Goal: Information Seeking & Learning: Learn about a topic

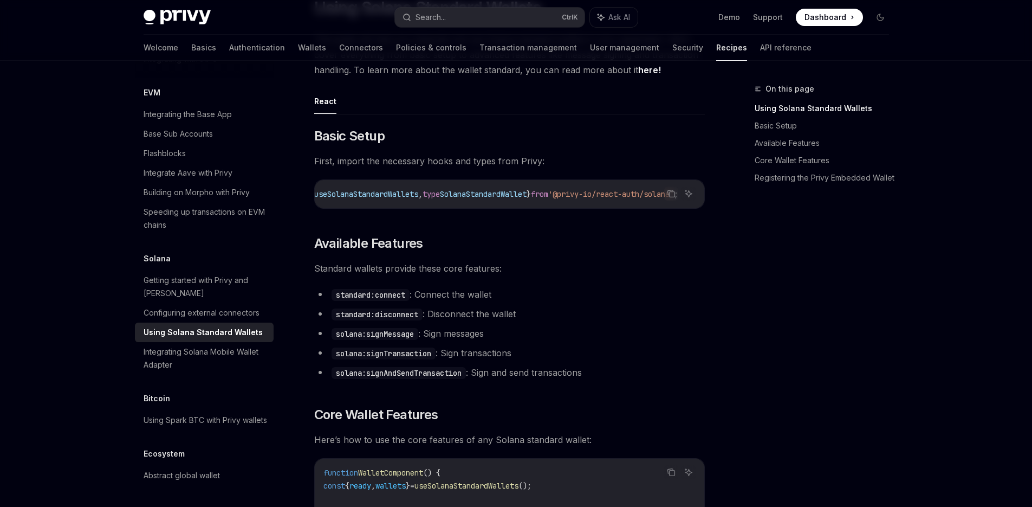
scroll to position [0, 82]
click at [671, 195] on icon "Copy the contents from the code block" at bounding box center [671, 193] width 9 height 9
click at [451, 335] on li "solana:signMessage : Sign messages" at bounding box center [509, 333] width 391 height 15
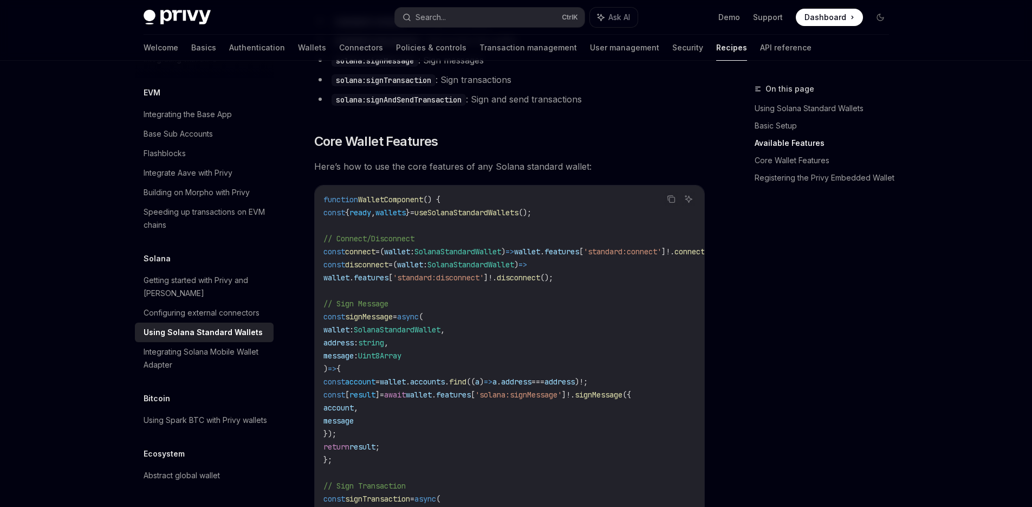
scroll to position [442, 0]
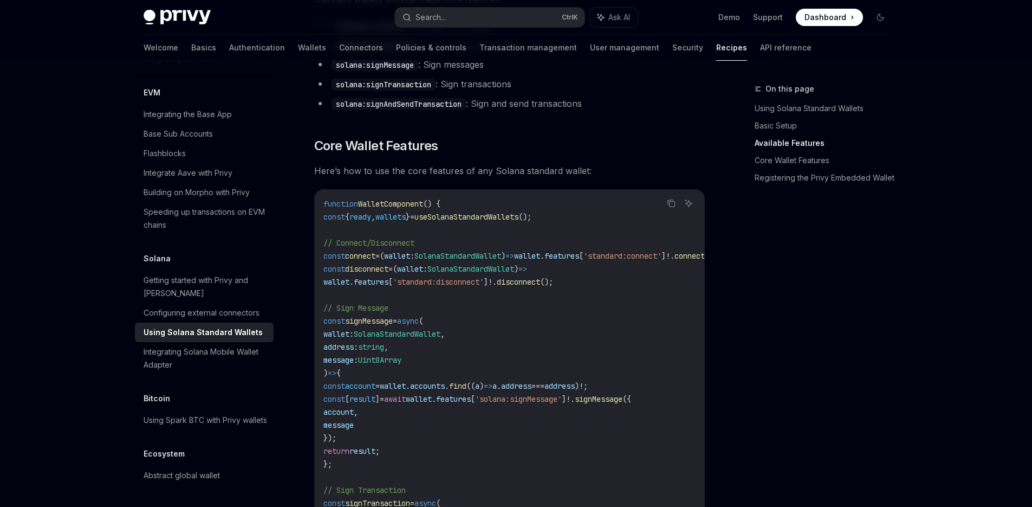
click at [401, 204] on span "WalletComponent" at bounding box center [390, 204] width 65 height 10
click at [672, 210] on button "Copy the contents from the code block" at bounding box center [671, 203] width 14 height 14
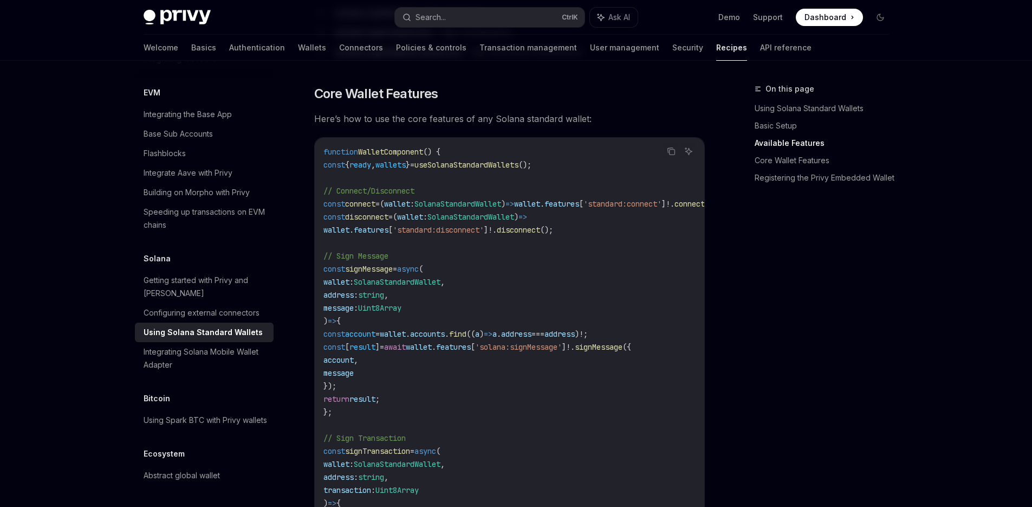
scroll to position [485, 0]
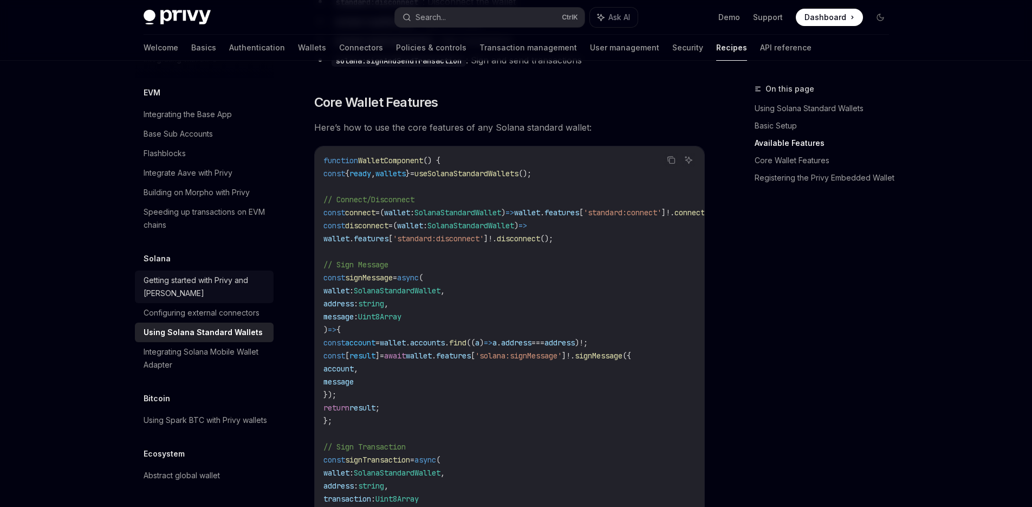
click at [224, 274] on div "Getting started with Privy and Solana" at bounding box center [206, 287] width 124 height 26
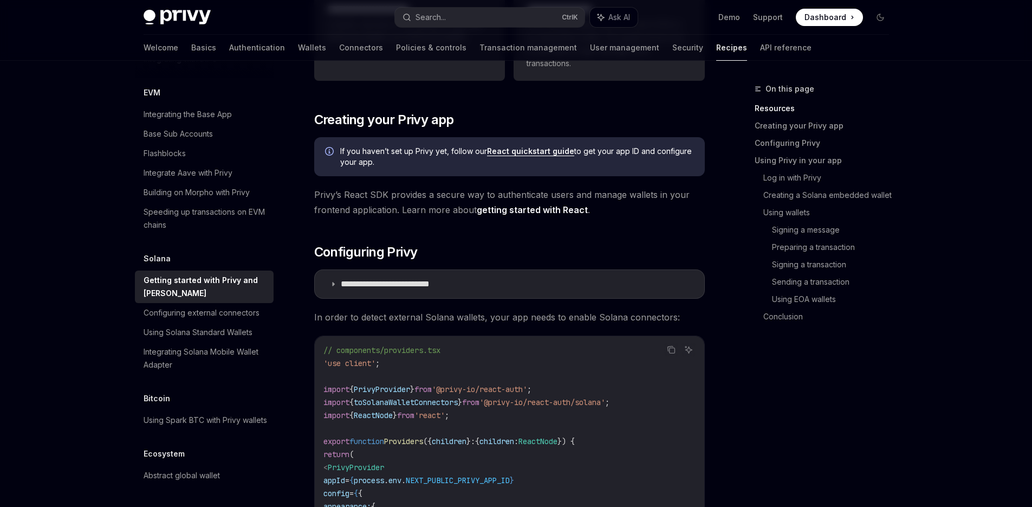
scroll to position [269, 0]
click at [457, 282] on p "**********" at bounding box center [403, 283] width 124 height 11
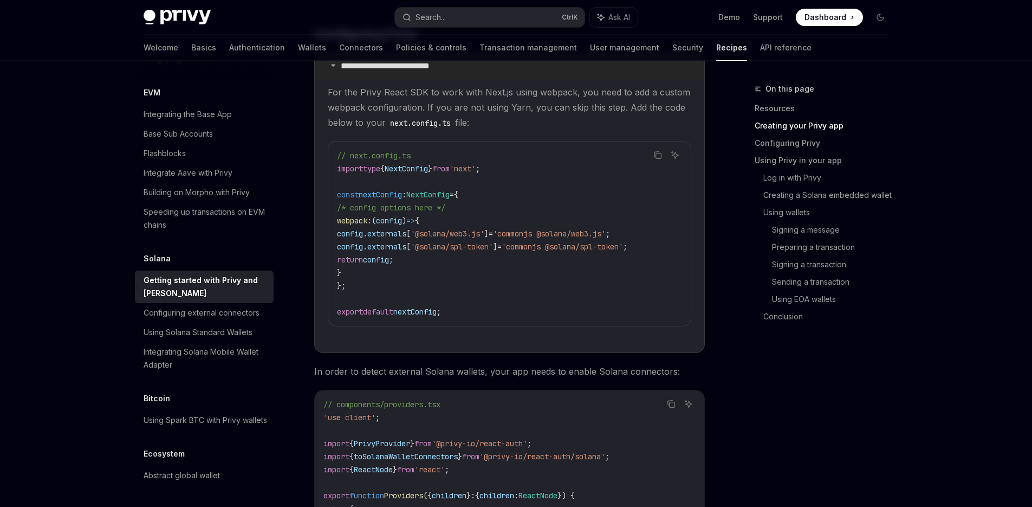
scroll to position [516, 0]
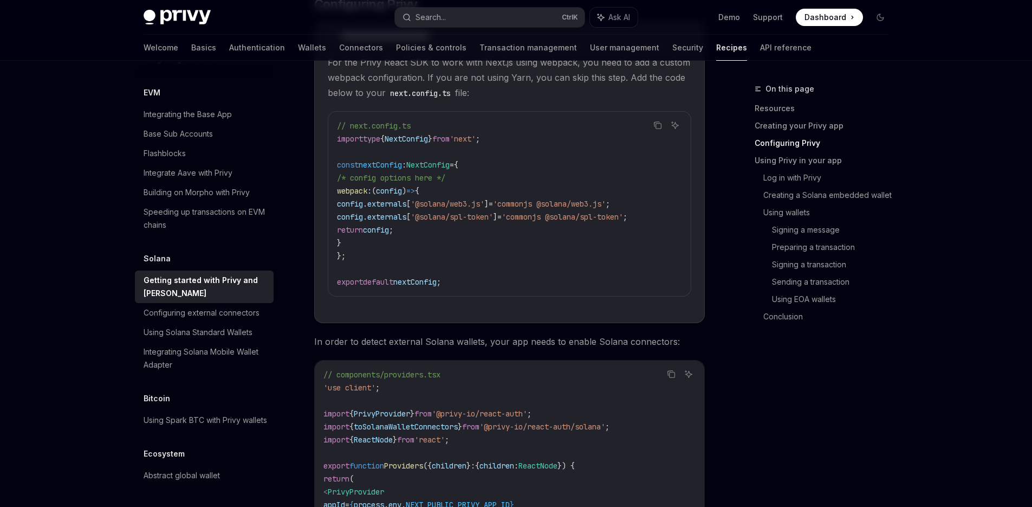
click at [406, 161] on span ":" at bounding box center [404, 165] width 4 height 10
type textarea "*"
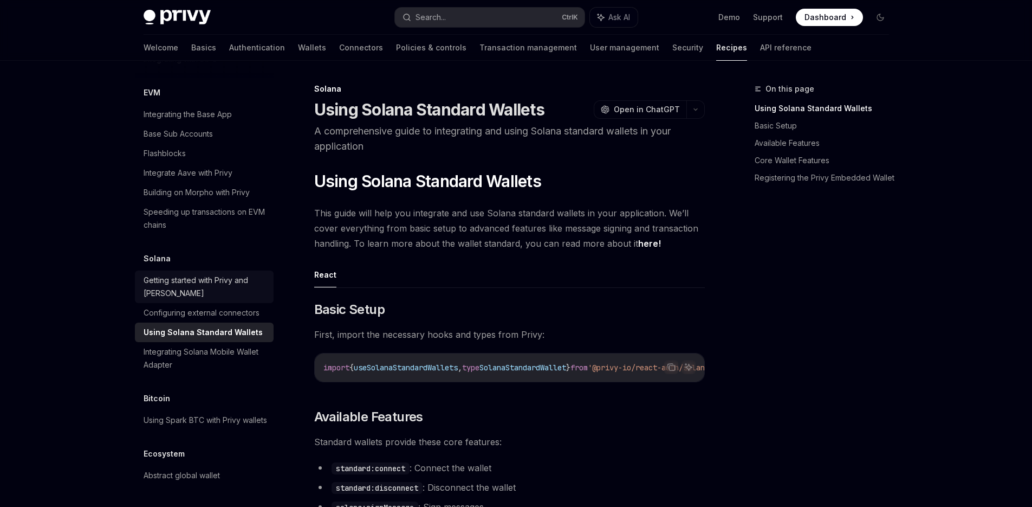
click at [218, 274] on div "Getting started with Privy and [PERSON_NAME]" at bounding box center [206, 287] width 124 height 26
click at [195, 306] on div "Configuring external connectors" at bounding box center [202, 312] width 116 height 13
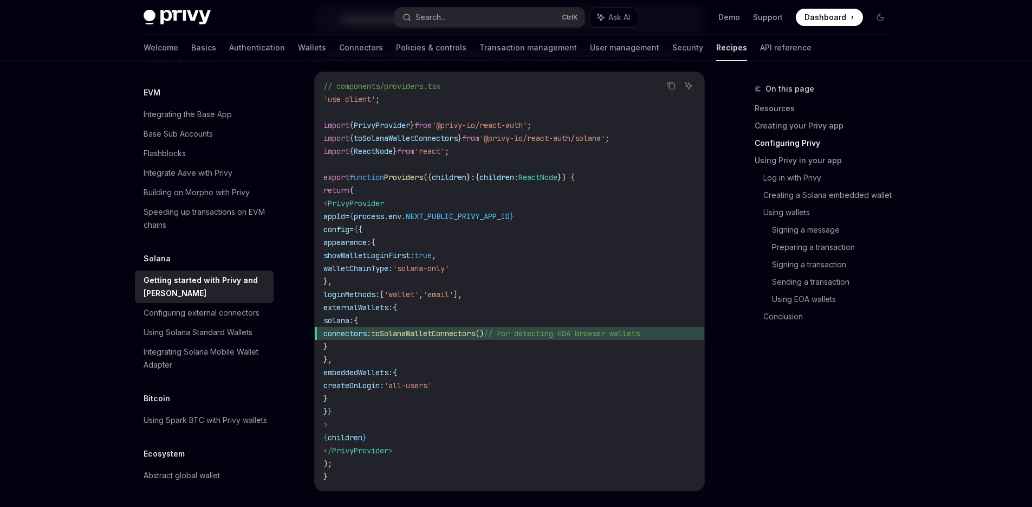
scroll to position [533, 0]
drag, startPoint x: 340, startPoint y: 203, endPoint x: 368, endPoint y: 419, distance: 218.0
click at [368, 419] on code "// components/providers.tsx 'use client' ; import { PrivyProvider } from '@priv…" at bounding box center [509, 280] width 372 height 403
copy code "< PrivyProvider appId = { process . env . NEXT_PUBLIC_PRIVY_APP_ID } config = {…"
click at [520, 306] on code "// components/providers.tsx 'use client' ; import { PrivyProvider } from '@priv…" at bounding box center [509, 280] width 372 height 403
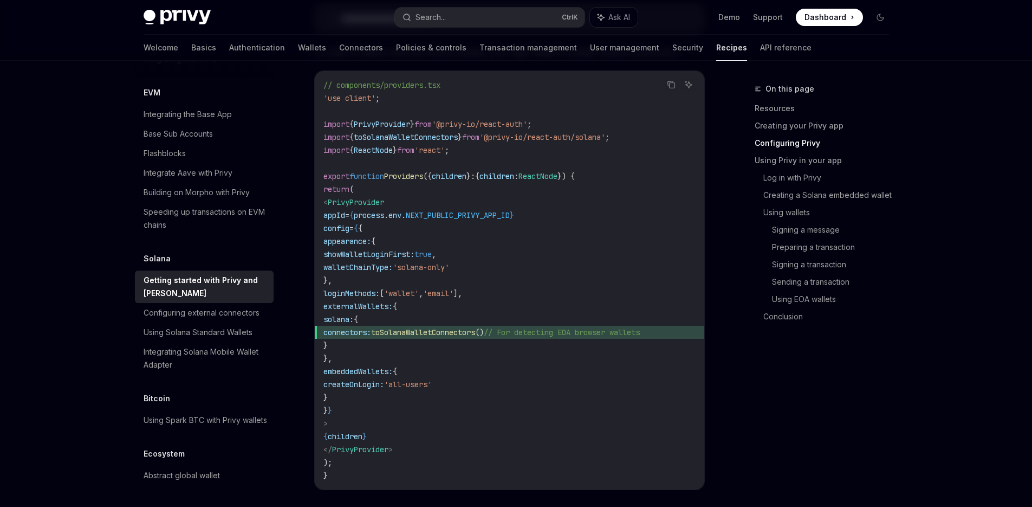
click at [475, 328] on span "toSolanaWalletConnectors" at bounding box center [423, 332] width 104 height 10
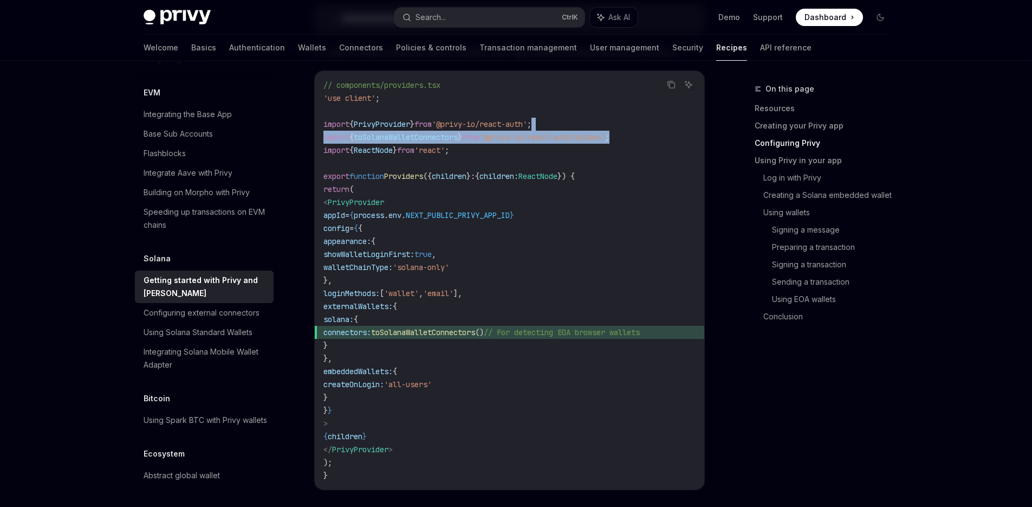
drag, startPoint x: 644, startPoint y: 136, endPoint x: 640, endPoint y: 126, distance: 10.5
click at [640, 126] on code "// components/providers.tsx 'use client' ; import { PrivyProvider } from '@priv…" at bounding box center [509, 280] width 372 height 403
copy code "import { toSolanaWalletConnectors } from '@privy-io/react-auth/solana' ;"
click at [565, 117] on code "// components/providers.tsx 'use client' ; import { PrivyProvider } from '@priv…" at bounding box center [509, 280] width 372 height 403
copy code "import { PrivyProvider } from '@privy-io/react-auth' ; import { toSolanaWalletC…"
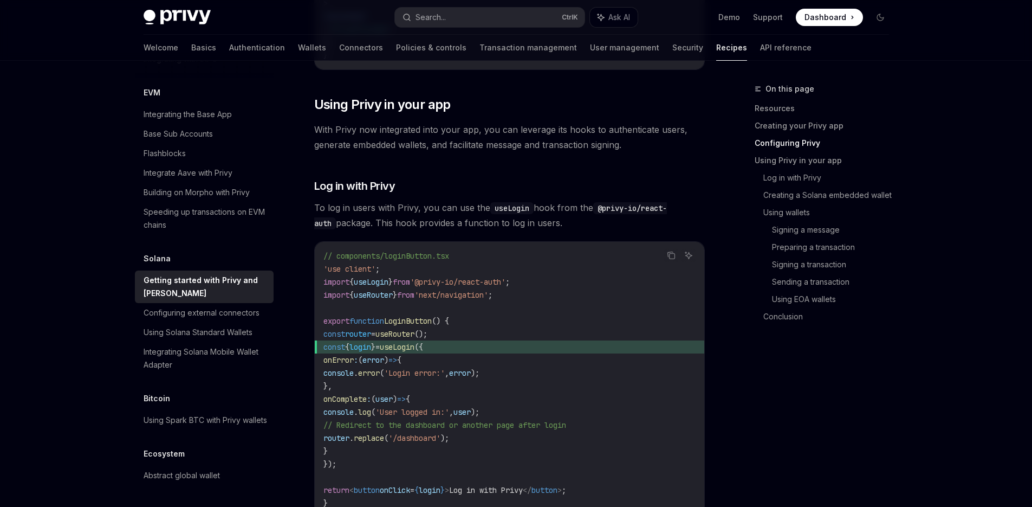
scroll to position [1001, 0]
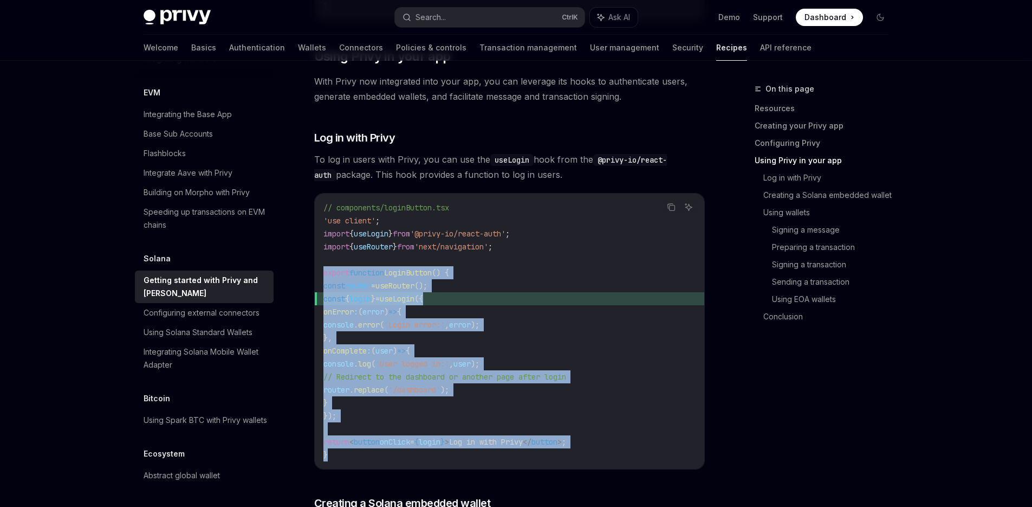
drag, startPoint x: 322, startPoint y: 276, endPoint x: 348, endPoint y: 464, distance: 189.2
click at [348, 464] on div "// components/loginButton.tsx 'use client' ; import { useLogin } from '@privy-i…" at bounding box center [510, 330] width 390 height 275
copy code "export function LoginButton () { const router = useRouter (); const { login } =…"
click at [348, 461] on code "// components/loginButton.tsx 'use client' ; import { useLogin } from '@privy-i…" at bounding box center [509, 331] width 372 height 260
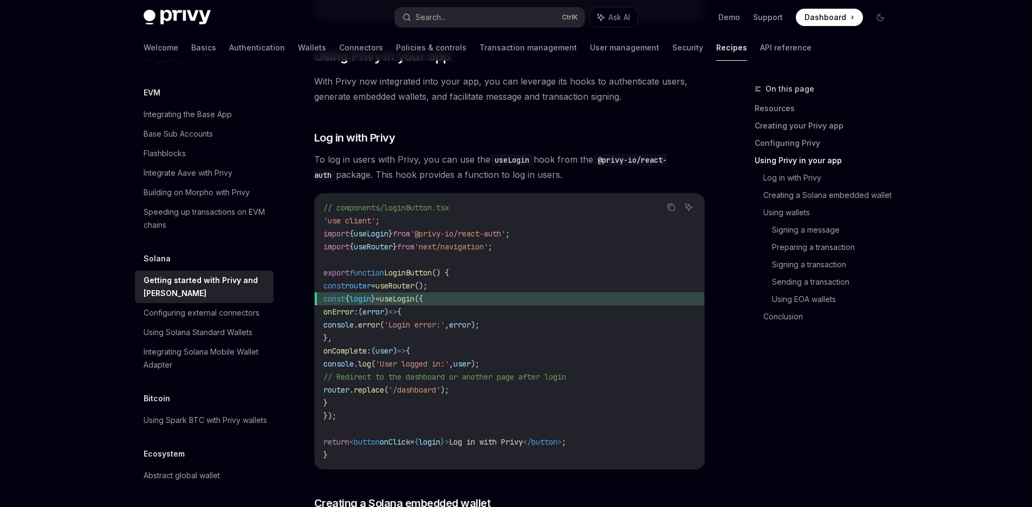
click at [388, 238] on span "useLogin" at bounding box center [371, 234] width 35 height 10
copy span "useLogin"
drag, startPoint x: 535, startPoint y: 241, endPoint x: 534, endPoint y: 229, distance: 12.0
click at [534, 229] on code "// components/loginButton.tsx 'use client' ; import { useLogin } from '@privy-i…" at bounding box center [509, 331] width 372 height 260
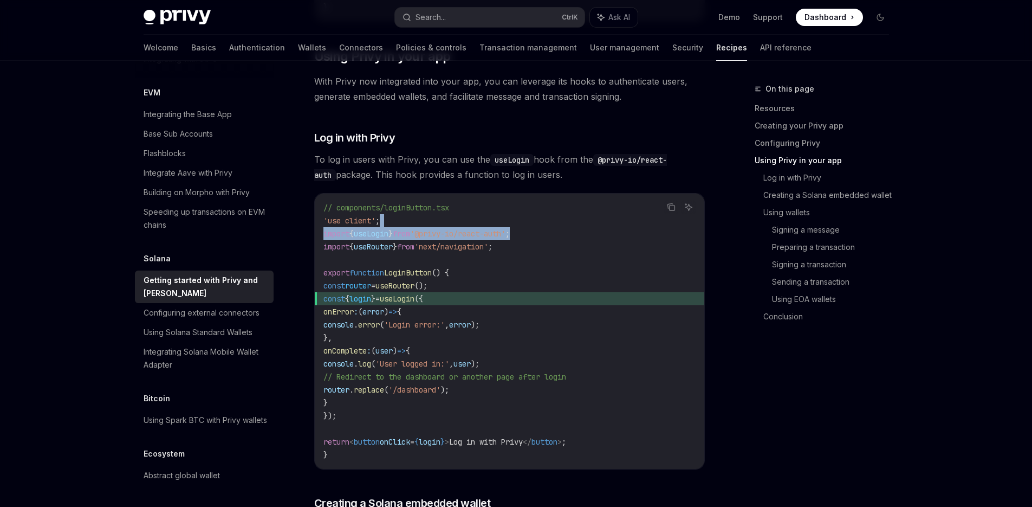
copy code "import { useLogin } from '@privy-io/react-auth' ;"
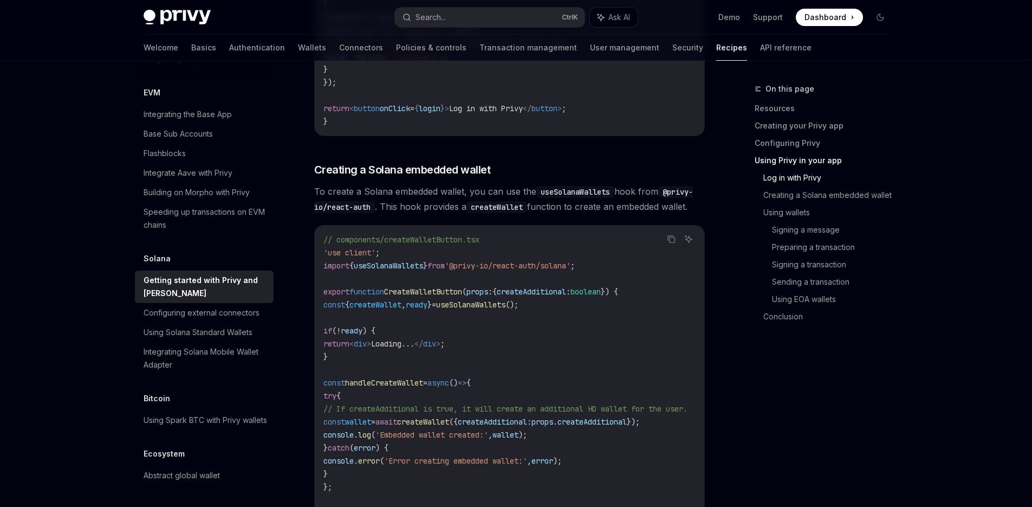
scroll to position [1378, 0]
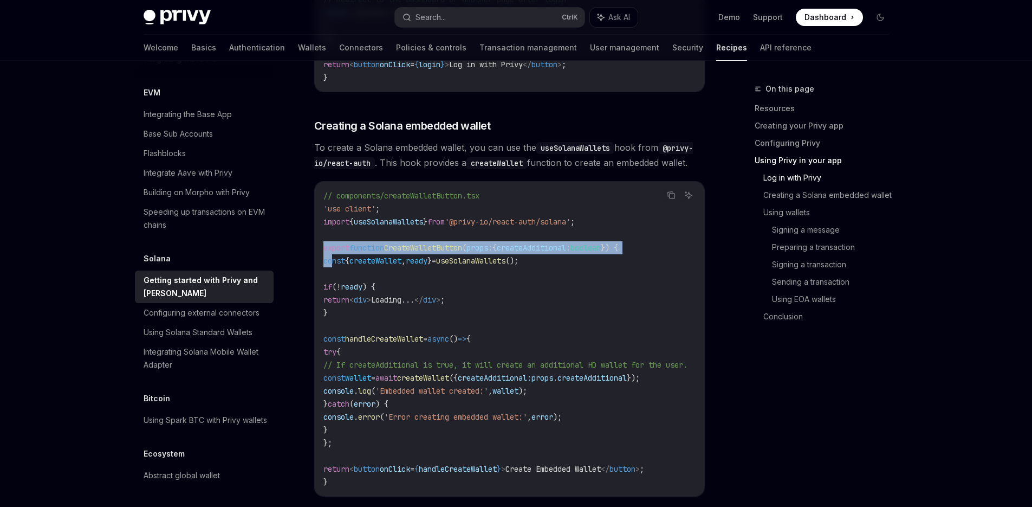
drag, startPoint x: 325, startPoint y: 252, endPoint x: 334, endPoint y: 268, distance: 17.7
click at [333, 268] on code "// components/createWalletButton.tsx 'use client' ; import { useSolanaWallets }…" at bounding box center [518, 338] width 390 height 299
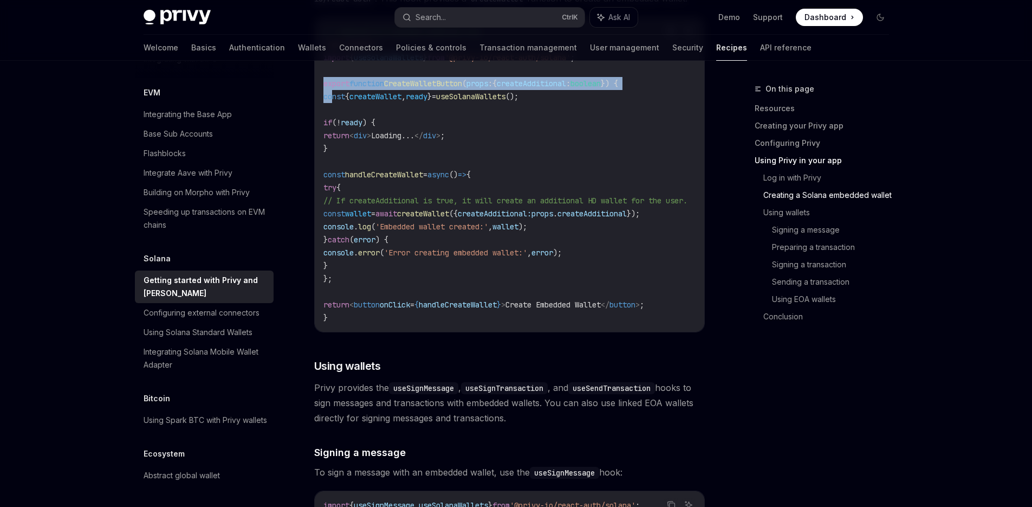
scroll to position [1582, 0]
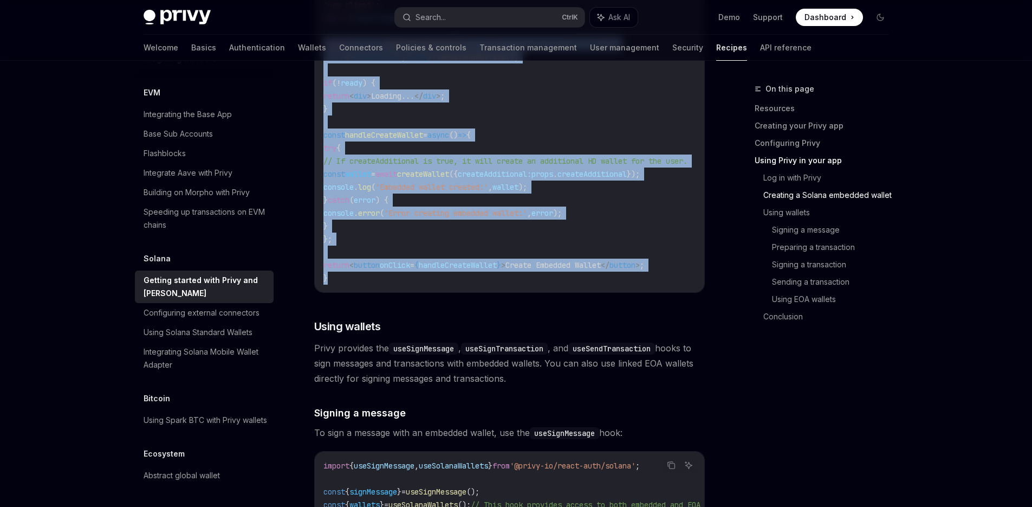
click at [342, 284] on code "// components/createWalletButton.tsx 'use client' ; import { useSolanaWallets }…" at bounding box center [518, 134] width 390 height 299
copy code "export function CreateWalletButton ( props : { createAdditional : boolean }) { …"
click at [505, 213] on span "'Error creating embedded wallet:'" at bounding box center [455, 213] width 143 height 10
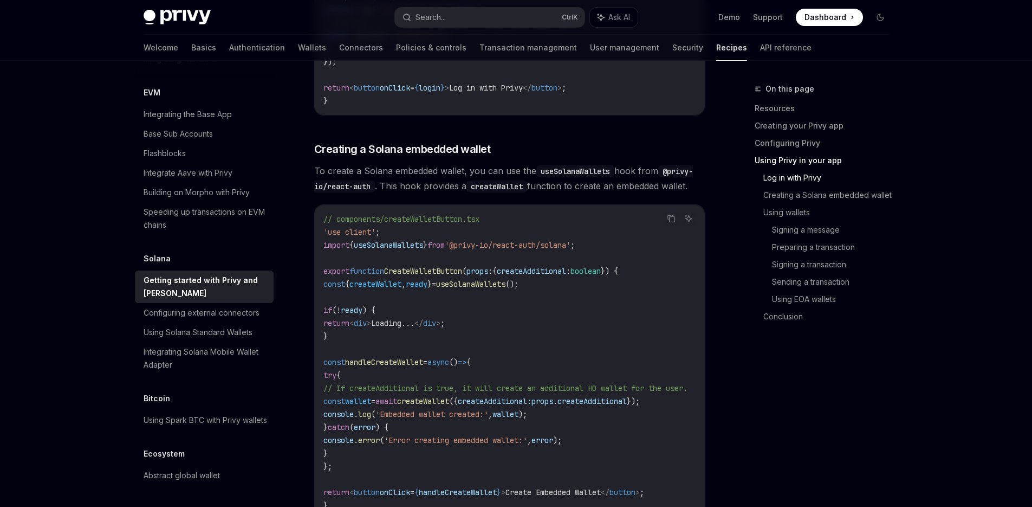
scroll to position [1352, 0]
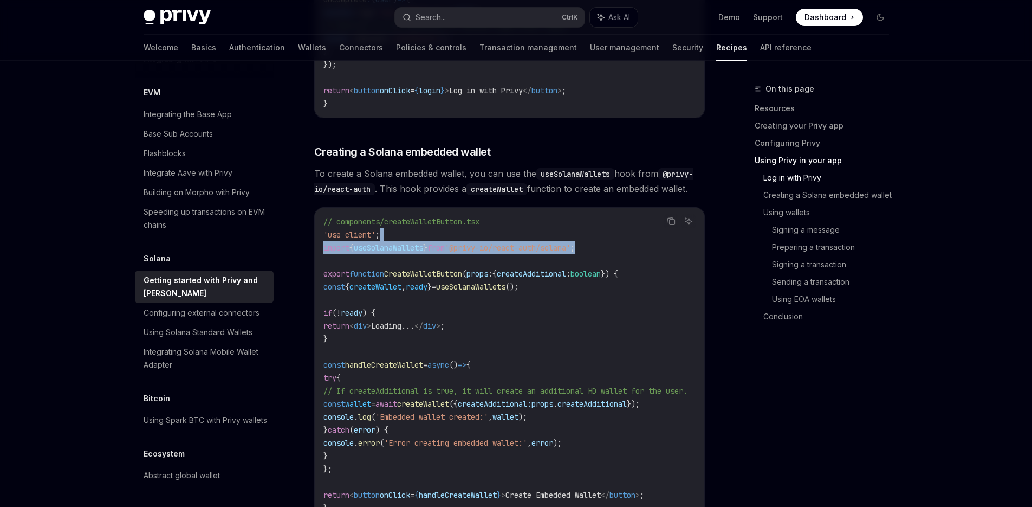
drag, startPoint x: 603, startPoint y: 255, endPoint x: 602, endPoint y: 245, distance: 10.3
click at [602, 245] on code "// components/createWalletButton.tsx 'use client' ; import { useSolanaWallets }…" at bounding box center [518, 364] width 390 height 299
copy code "import { useSolanaWallets } from '@privy-io/react-auth/solana' ;"
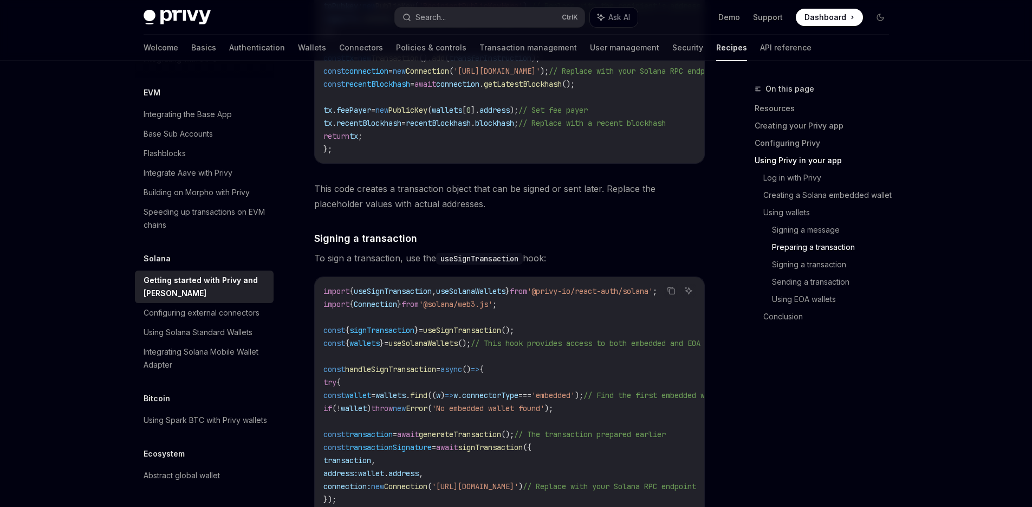
scroll to position [2536, 0]
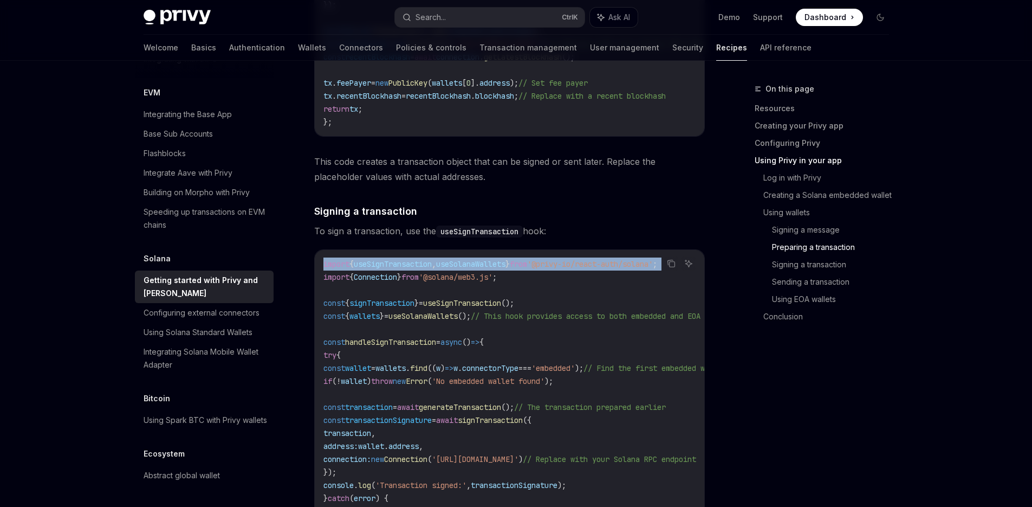
drag, startPoint x: 323, startPoint y: 282, endPoint x: 325, endPoint y: 288, distance: 6.2
click at [325, 288] on code "import { useSignTransaction , useSolanaWallets } from '@privy-io/react-auth/sol…" at bounding box center [542, 400] width 438 height 286
copy code "import { useSignTransaction , useSolanaWallets } from '@privy-io/react-auth/sol…"
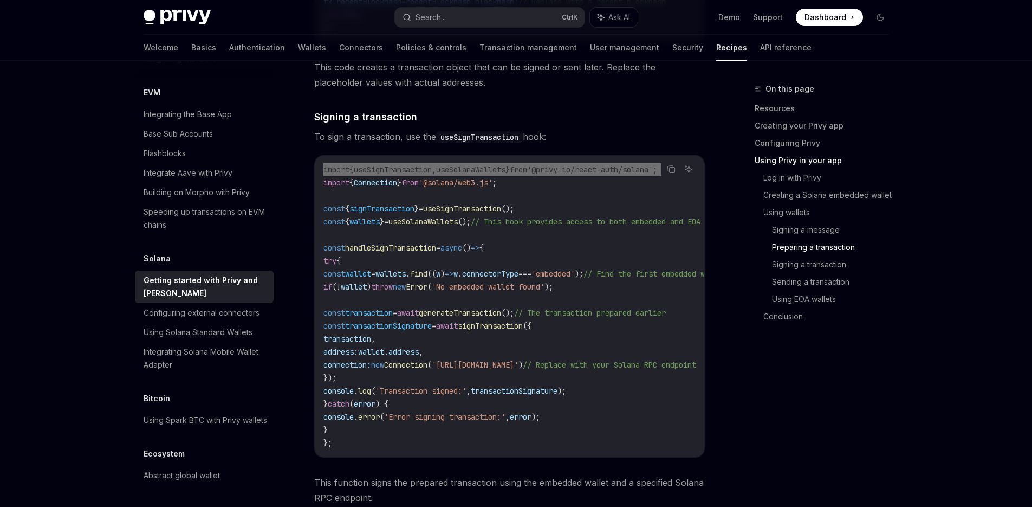
scroll to position [2631, 0]
click at [384, 212] on span "signTransaction" at bounding box center [381, 208] width 65 height 10
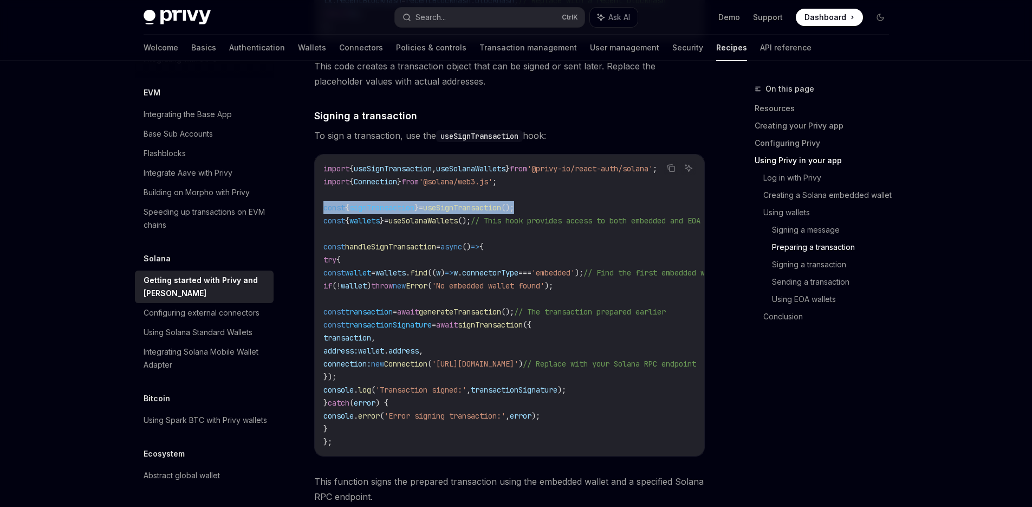
drag, startPoint x: 325, startPoint y: 225, endPoint x: 564, endPoint y: 228, distance: 239.5
click at [564, 228] on code "import { useSignTransaction , useSolanaWallets } from '@privy-io/react-auth/sol…" at bounding box center [542, 305] width 438 height 286
copy span "const { signTransaction } = useSignTransaction ();"
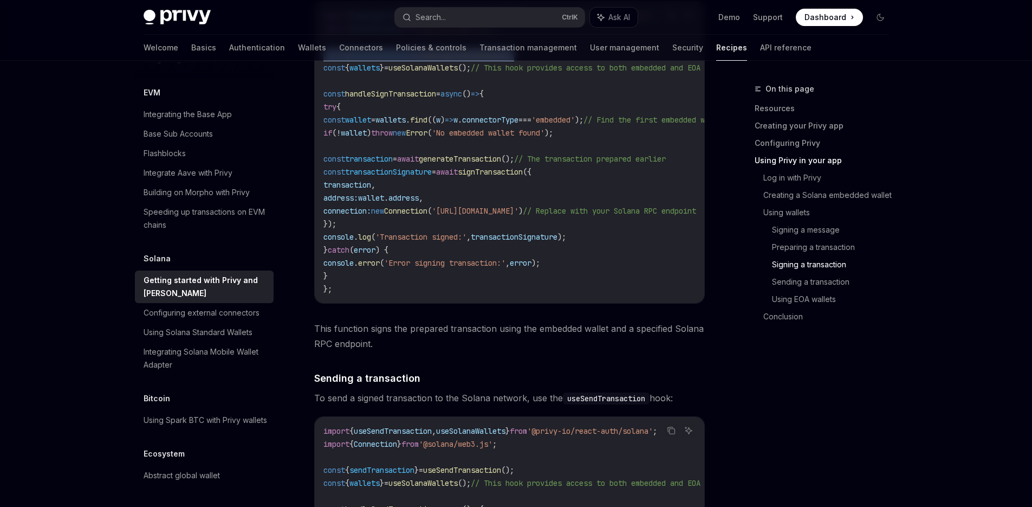
scroll to position [2729, 0]
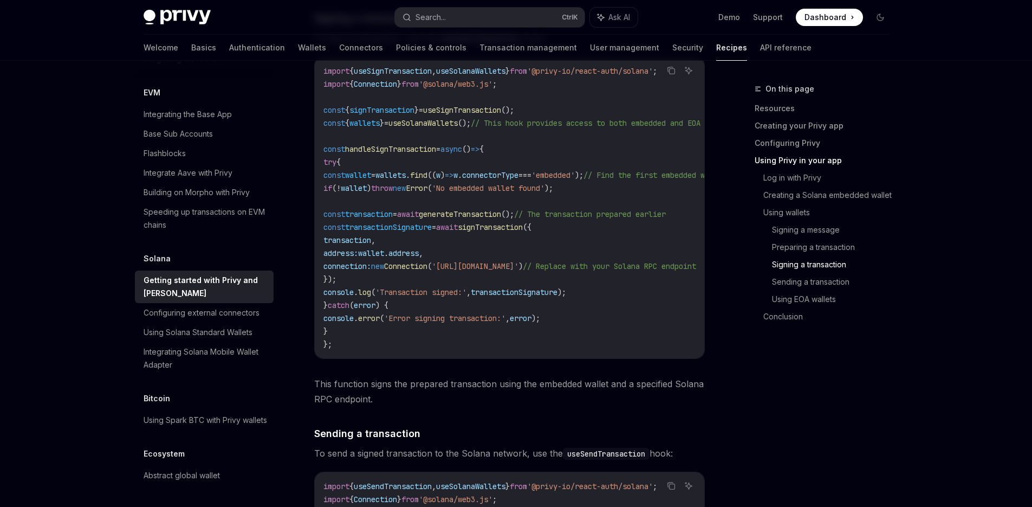
click at [430, 146] on code "import { useSignTransaction , useSolanaWallets } from '@privy-io/react-auth/sol…" at bounding box center [542, 207] width 438 height 286
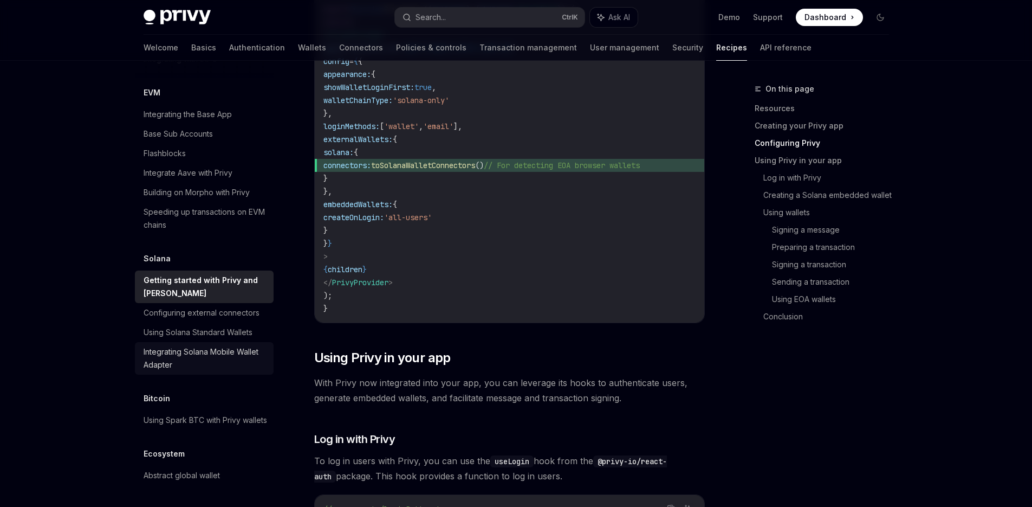
scroll to position [1638, 0]
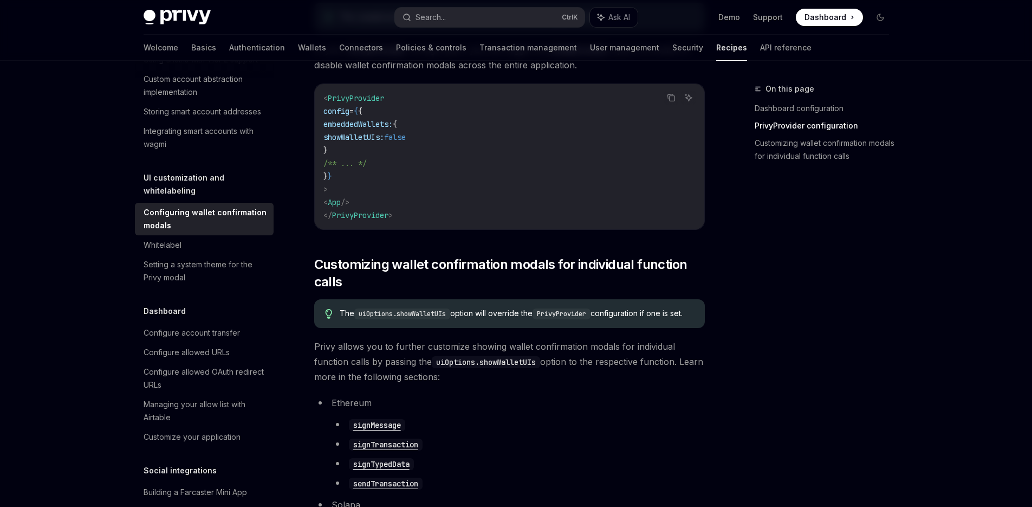
scroll to position [343, 0]
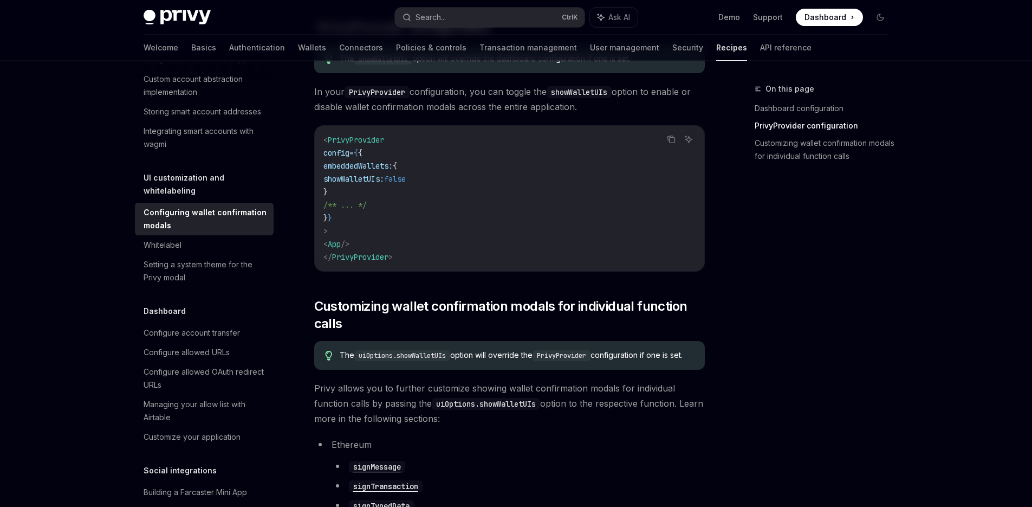
click at [384, 178] on span "showWalletUIs:" at bounding box center [353, 179] width 61 height 10
copy span "showWalletUIs"
click at [759, 272] on div "On this page Dashboard configuration PrivyProvider configuration Customizing wa…" at bounding box center [815, 294] width 165 height 424
click at [467, 16] on button "Search... Ctrl K" at bounding box center [490, 18] width 190 height 20
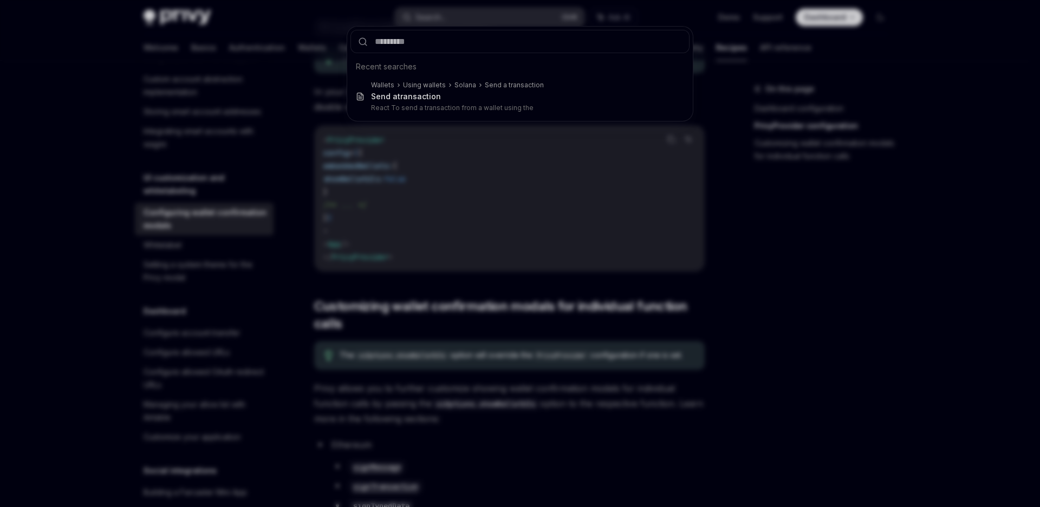
type input "**********"
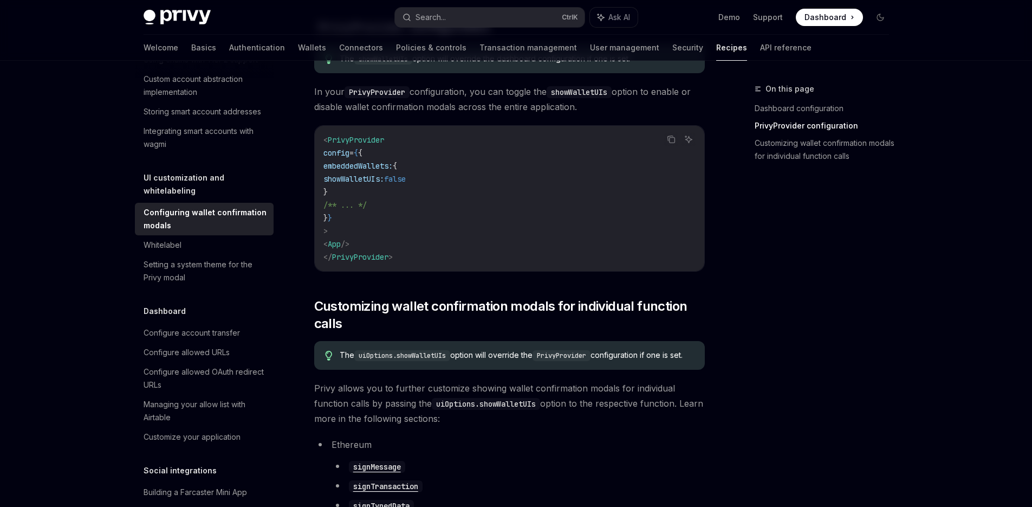
click at [831, 286] on div "On this page Dashboard configuration PrivyProvider configuration Customizing wa…" at bounding box center [815, 294] width 165 height 424
click at [782, 261] on div "On this page Dashboard configuration PrivyProvider configuration Customizing wa…" at bounding box center [815, 294] width 165 height 424
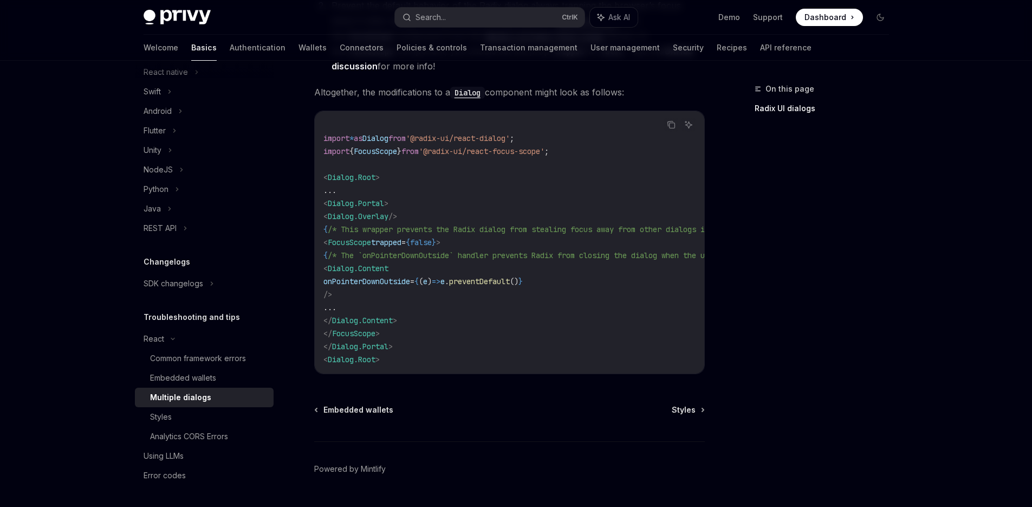
scroll to position [488, 0]
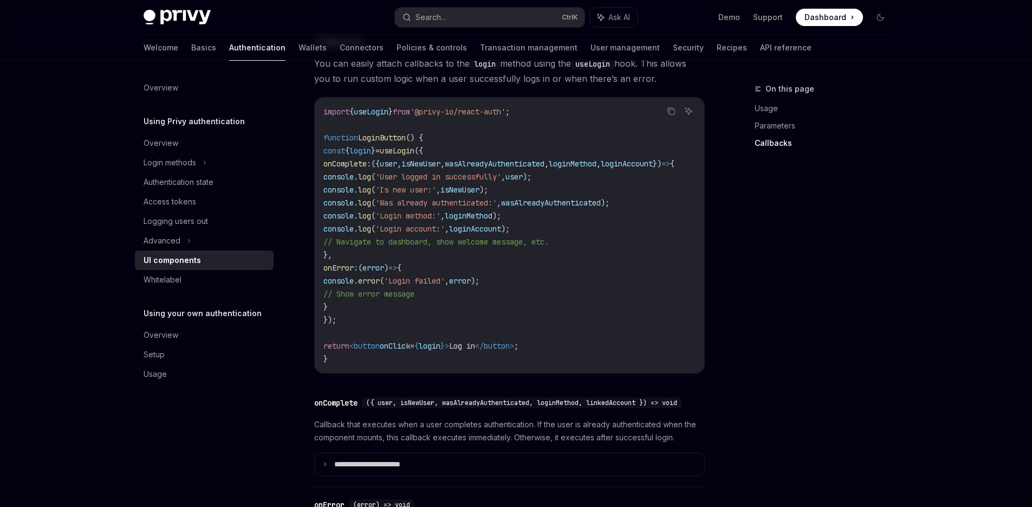
click at [526, 263] on code "import { useLogin } from '@privy-io/react-auth' ; function LoginButton () { con…" at bounding box center [511, 235] width 377 height 260
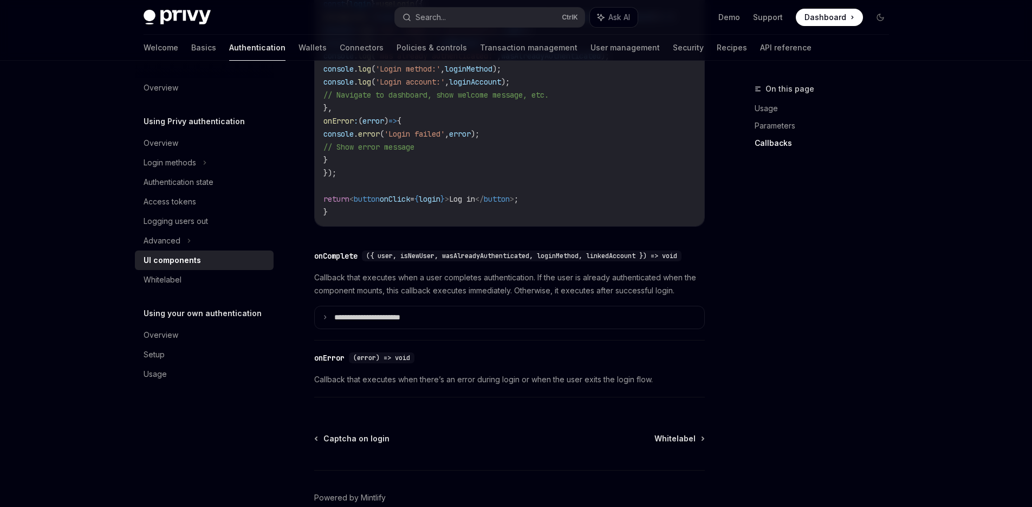
scroll to position [1556, 0]
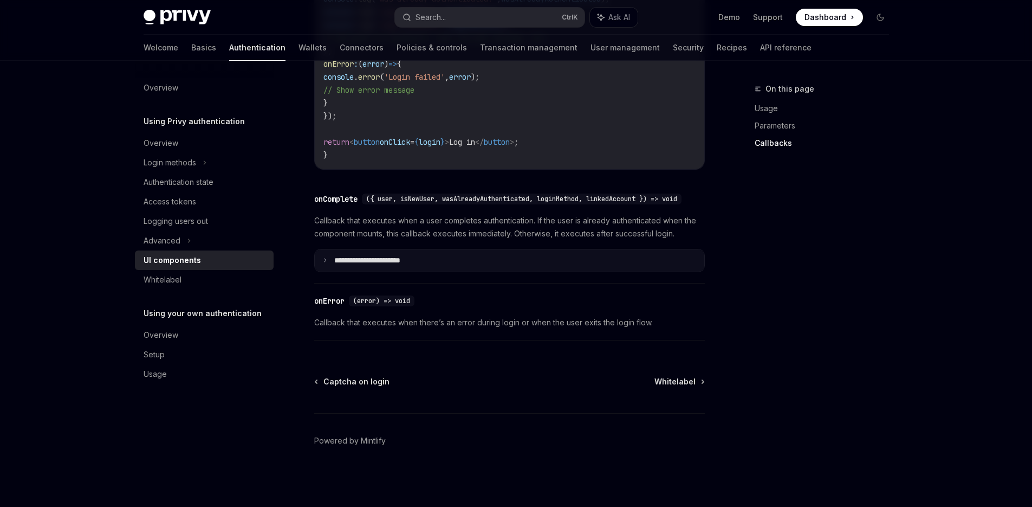
click at [406, 263] on p "**********" at bounding box center [383, 261] width 98 height 10
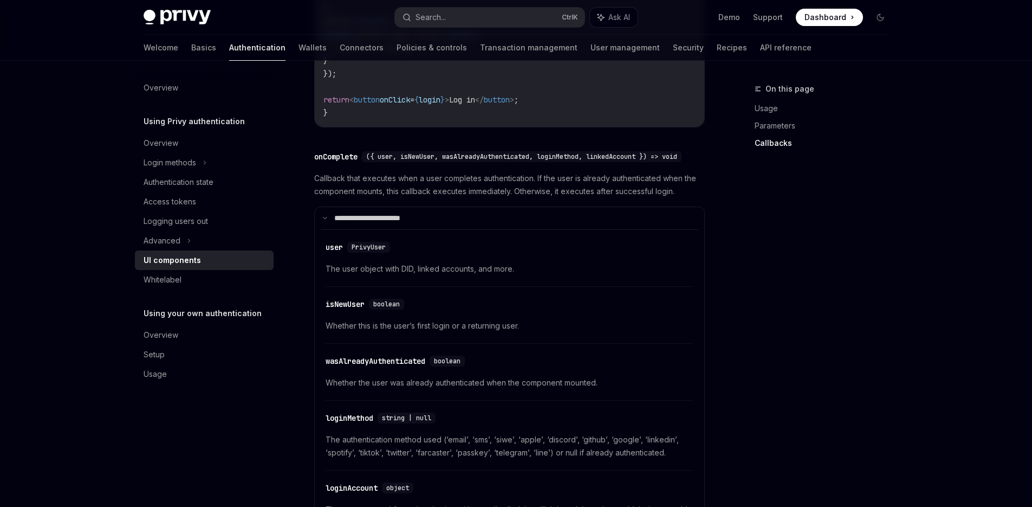
scroll to position [1552, 0]
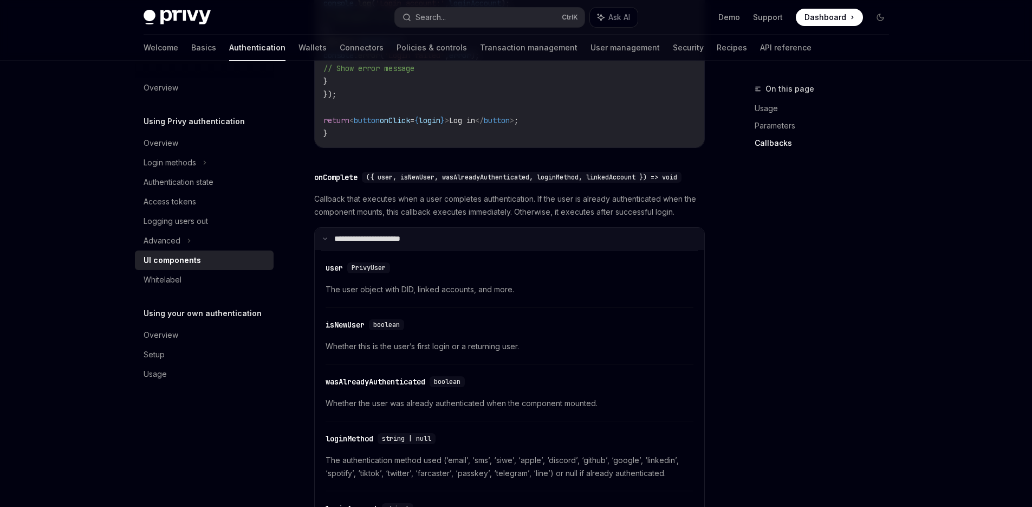
click at [391, 244] on p "**********" at bounding box center [381, 239] width 94 height 10
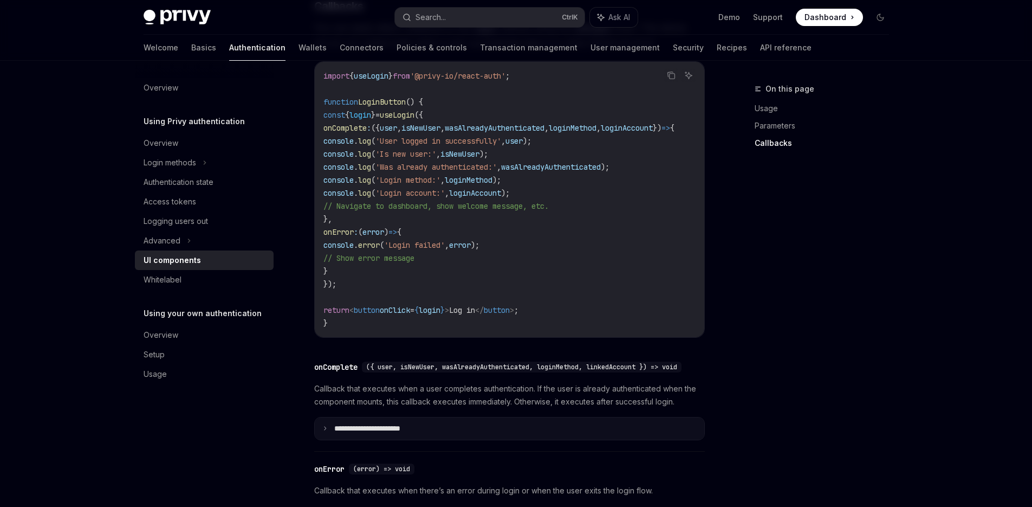
scroll to position [1357, 0]
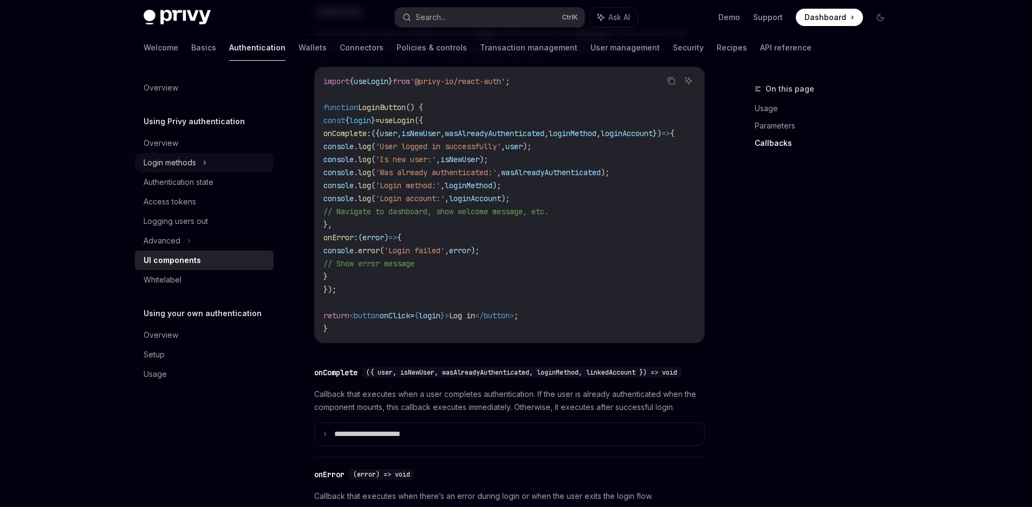
click at [179, 161] on div "Login methods" at bounding box center [170, 162] width 53 height 13
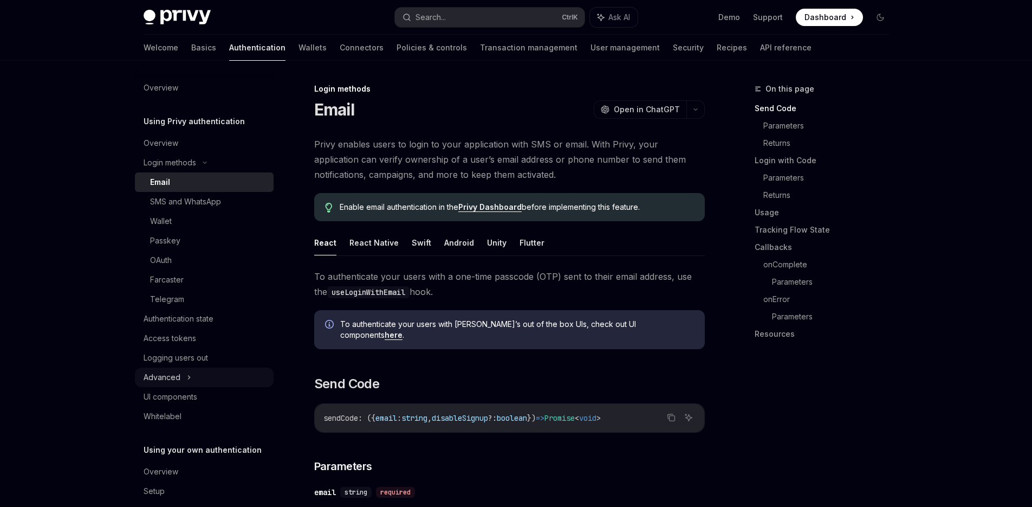
click at [191, 377] on div "Advanced" at bounding box center [204, 377] width 139 height 20
click at [191, 377] on icon at bounding box center [189, 377] width 13 height 4
click at [186, 393] on div "UI components" at bounding box center [171, 396] width 54 height 13
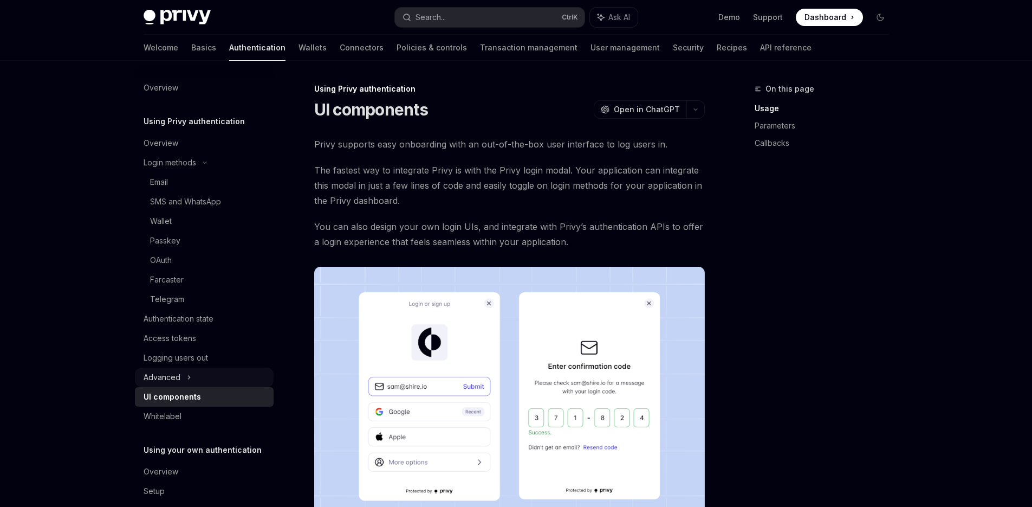
click at [180, 377] on div "Advanced" at bounding box center [204, 377] width 139 height 20
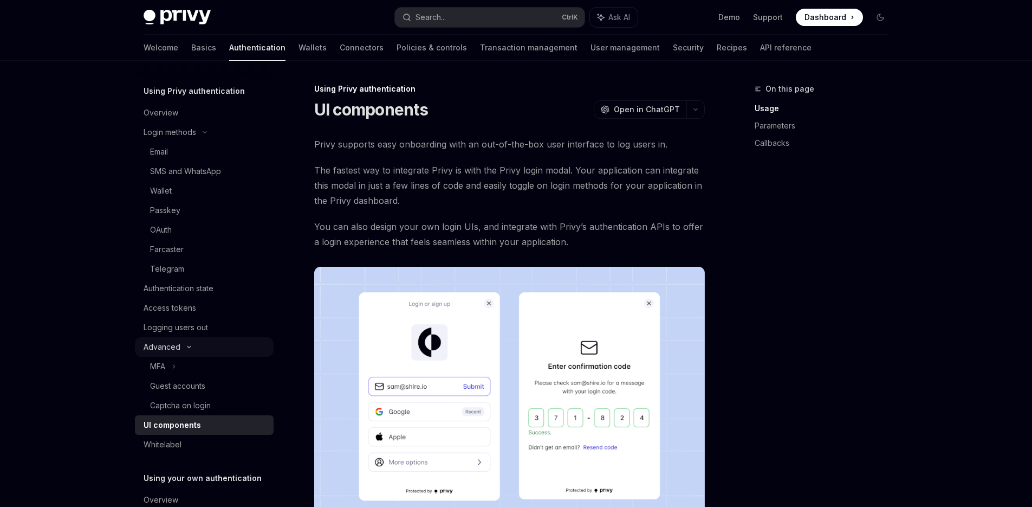
scroll to position [61, 0]
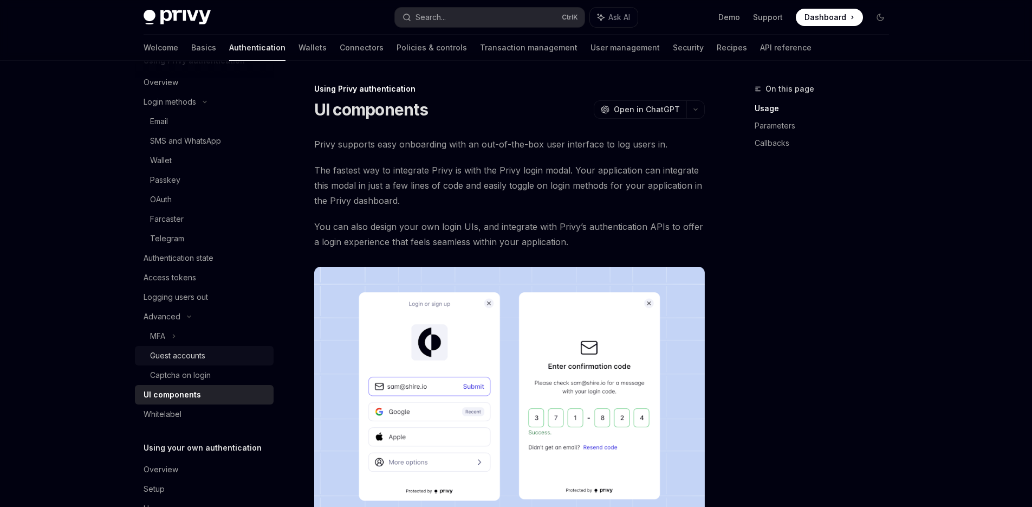
click at [192, 352] on div "Guest accounts" at bounding box center [177, 355] width 55 height 13
type textarea "*"
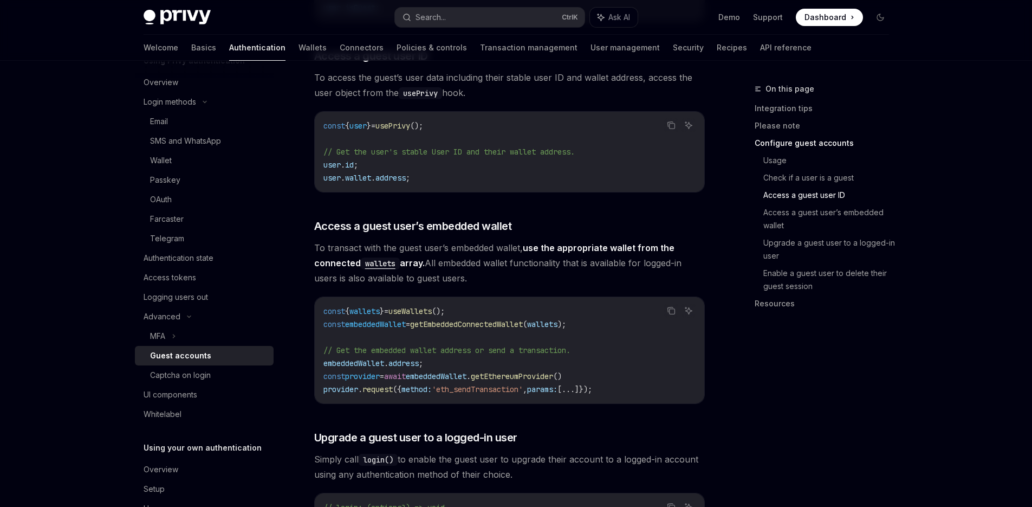
scroll to position [1322, 0]
click at [482, 320] on span "getEmbeddedConnectedWallet" at bounding box center [466, 325] width 113 height 10
click at [507, 320] on span "getEmbeddedConnectedWallet" at bounding box center [466, 325] width 113 height 10
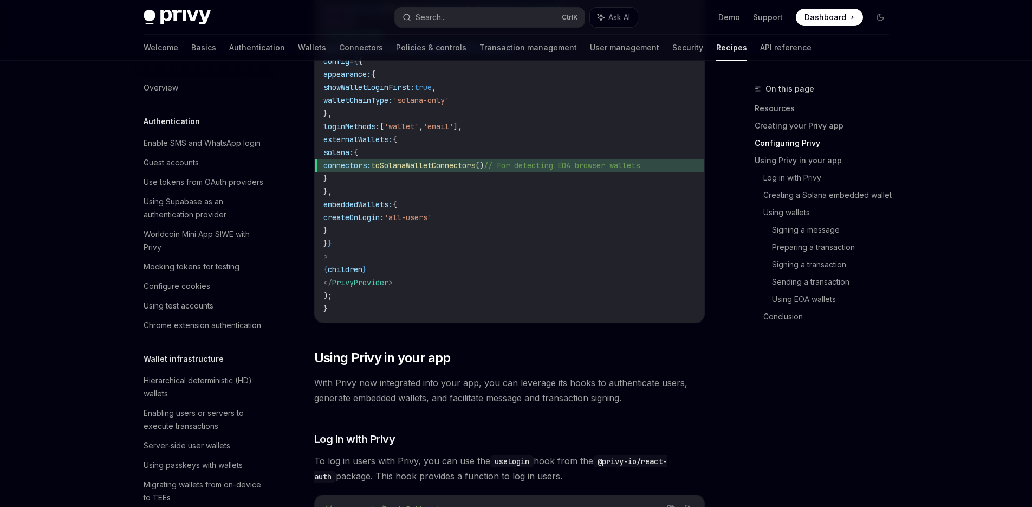
scroll to position [1638, 0]
